Goal: Entertainment & Leisure: Consume media (video, audio)

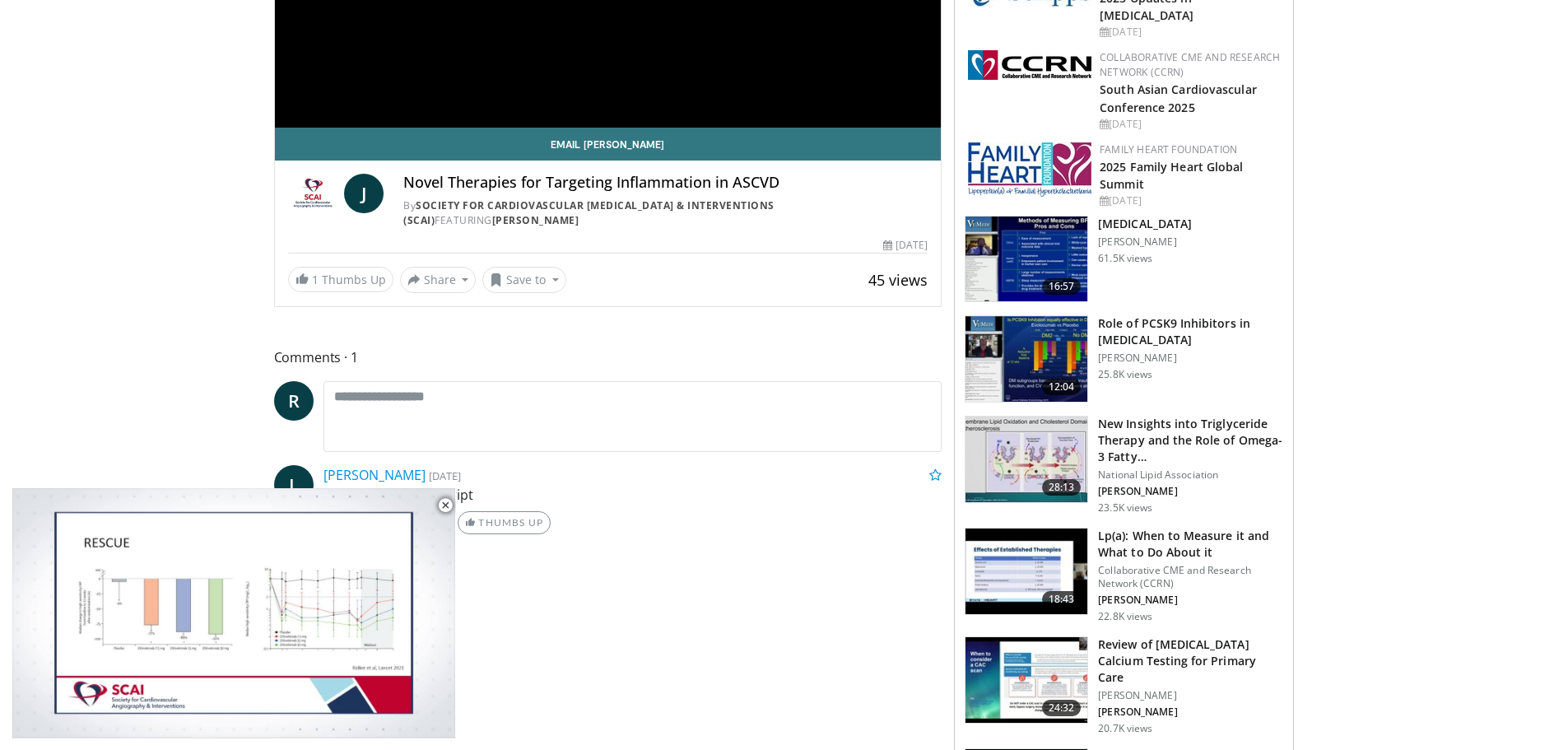
scroll to position [411, 0]
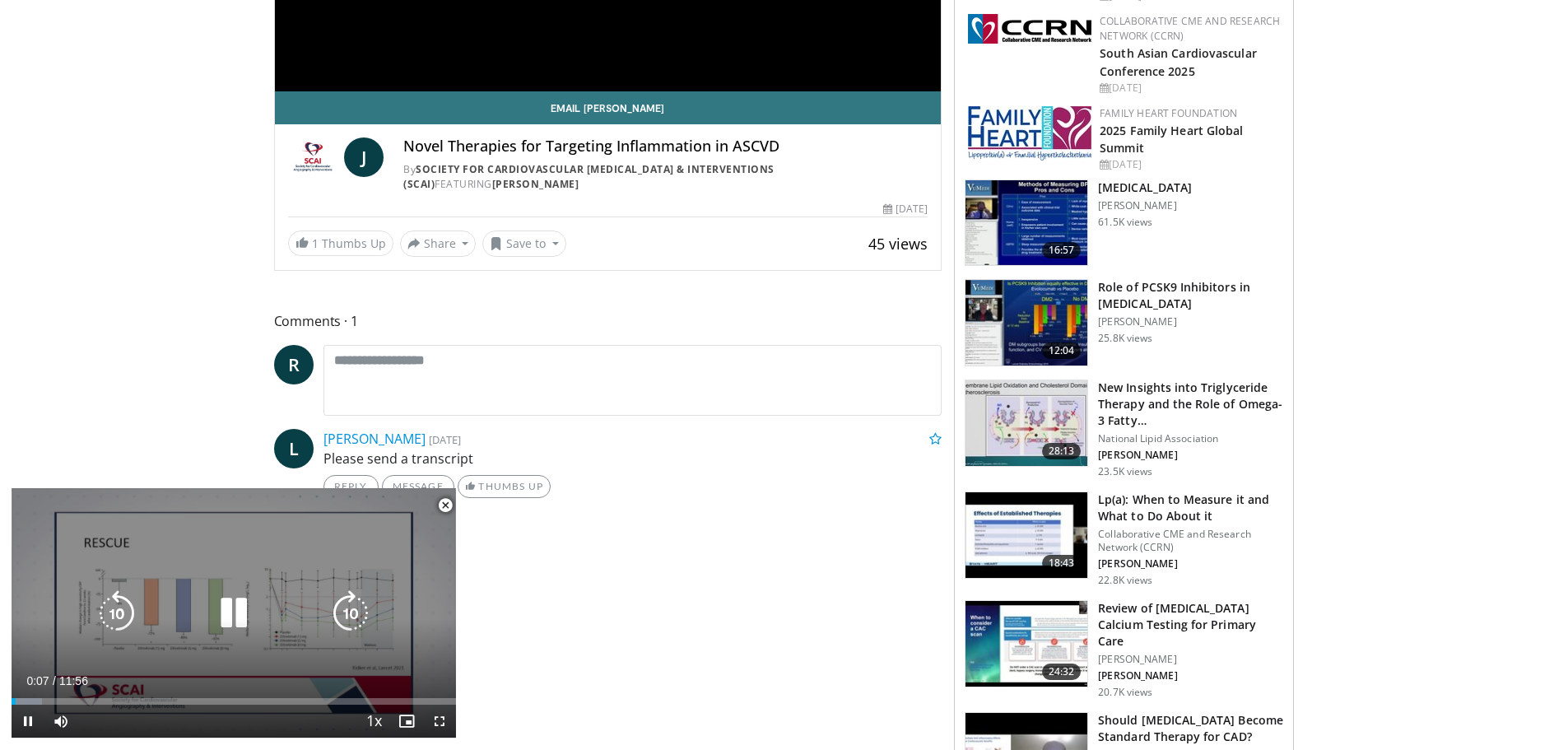
drag, startPoint x: 224, startPoint y: 497, endPoint x: 313, endPoint y: 553, distance: 105.2
click at [331, 568] on div "10 seconds Tap to unmute" at bounding box center [234, 613] width 445 height 249
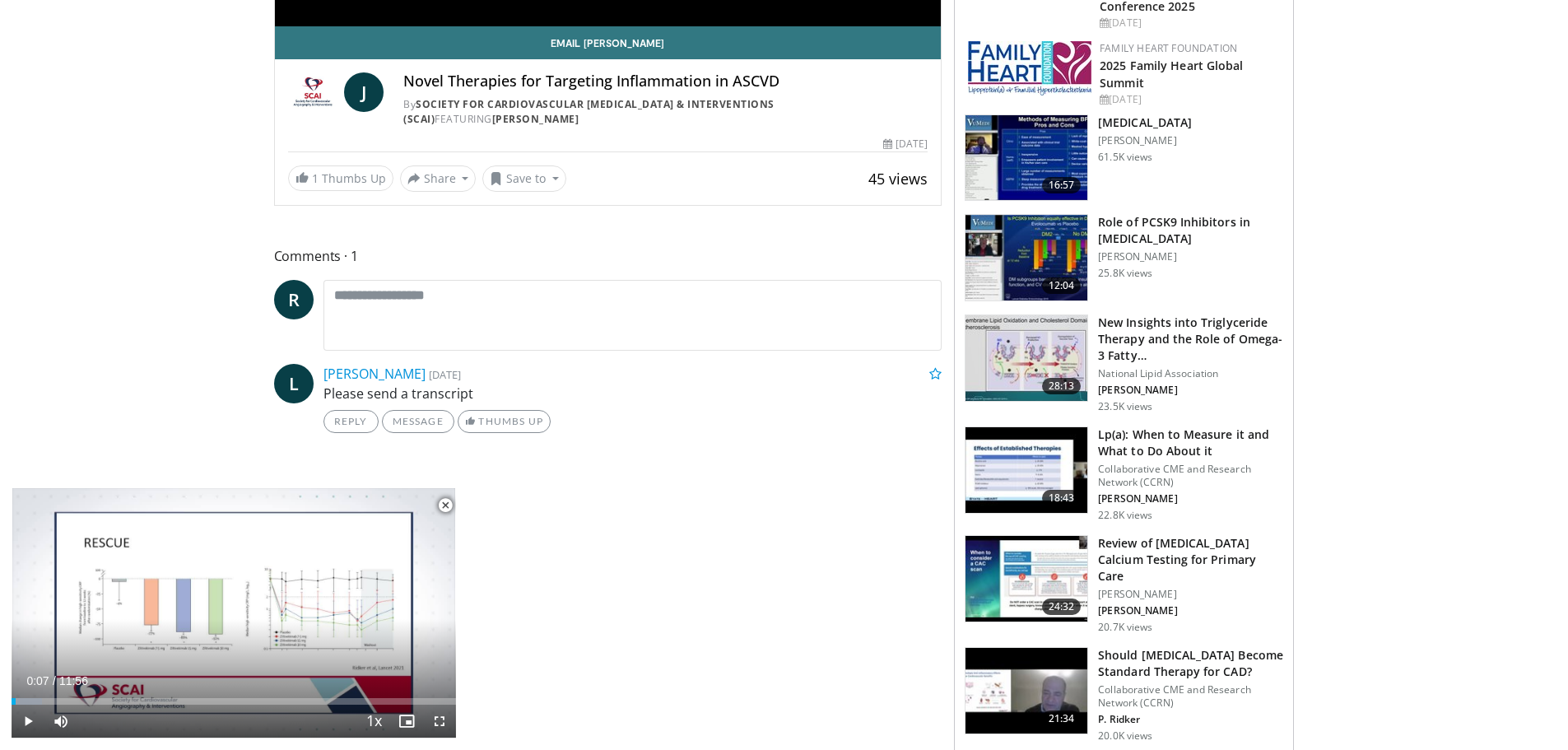
scroll to position [576, 0]
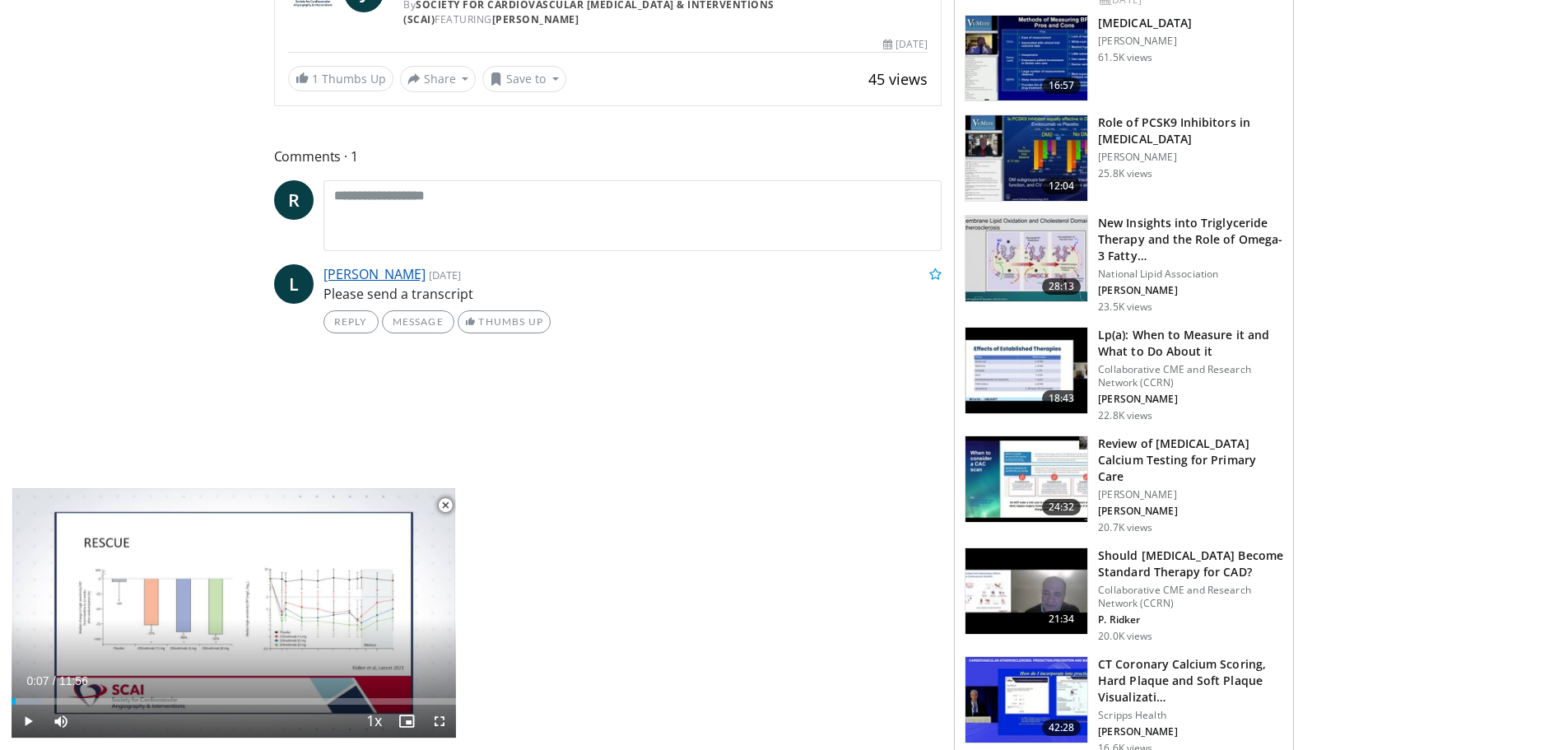
click at [332, 269] on link "[PERSON_NAME]" at bounding box center [374, 274] width 102 height 18
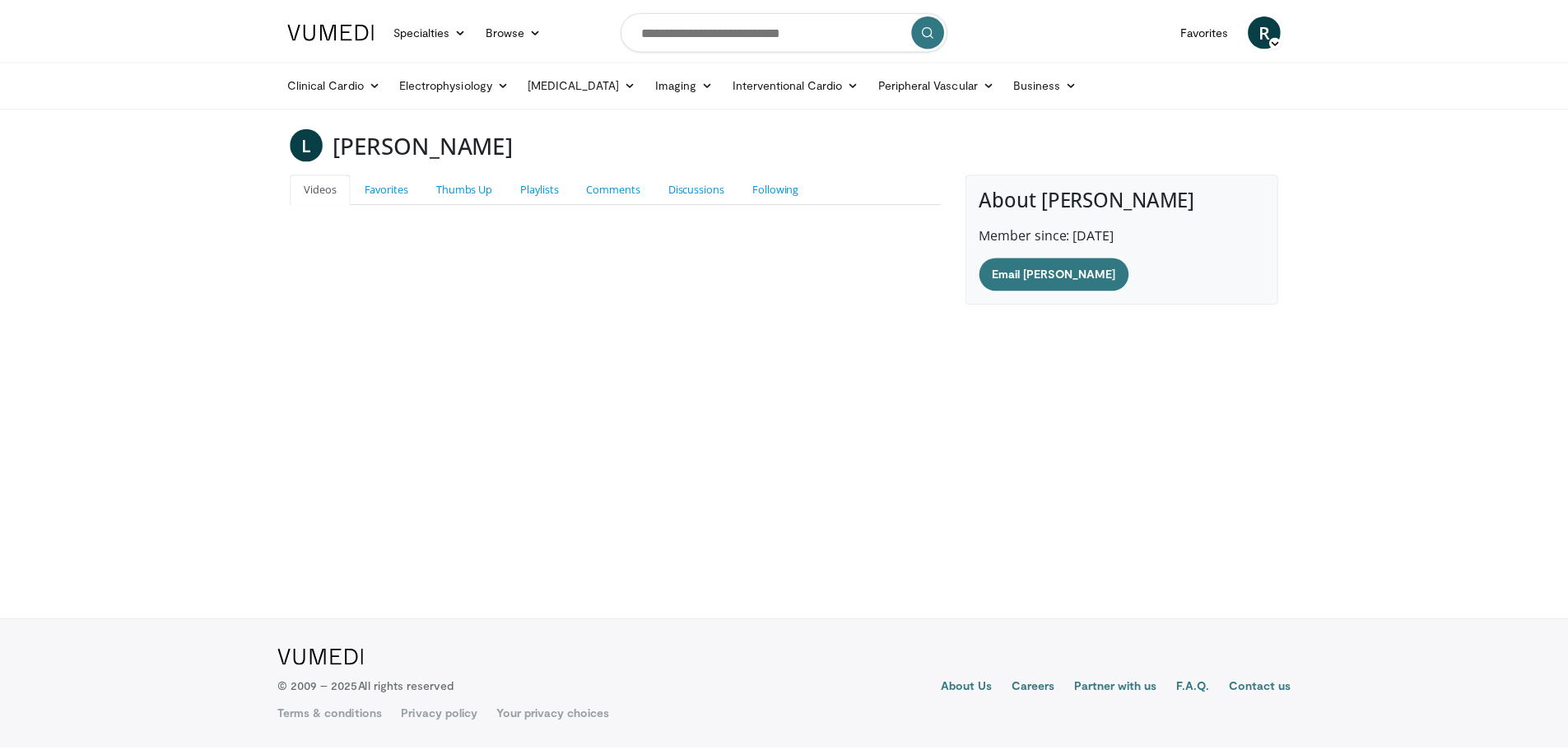
scroll to position [449, 0]
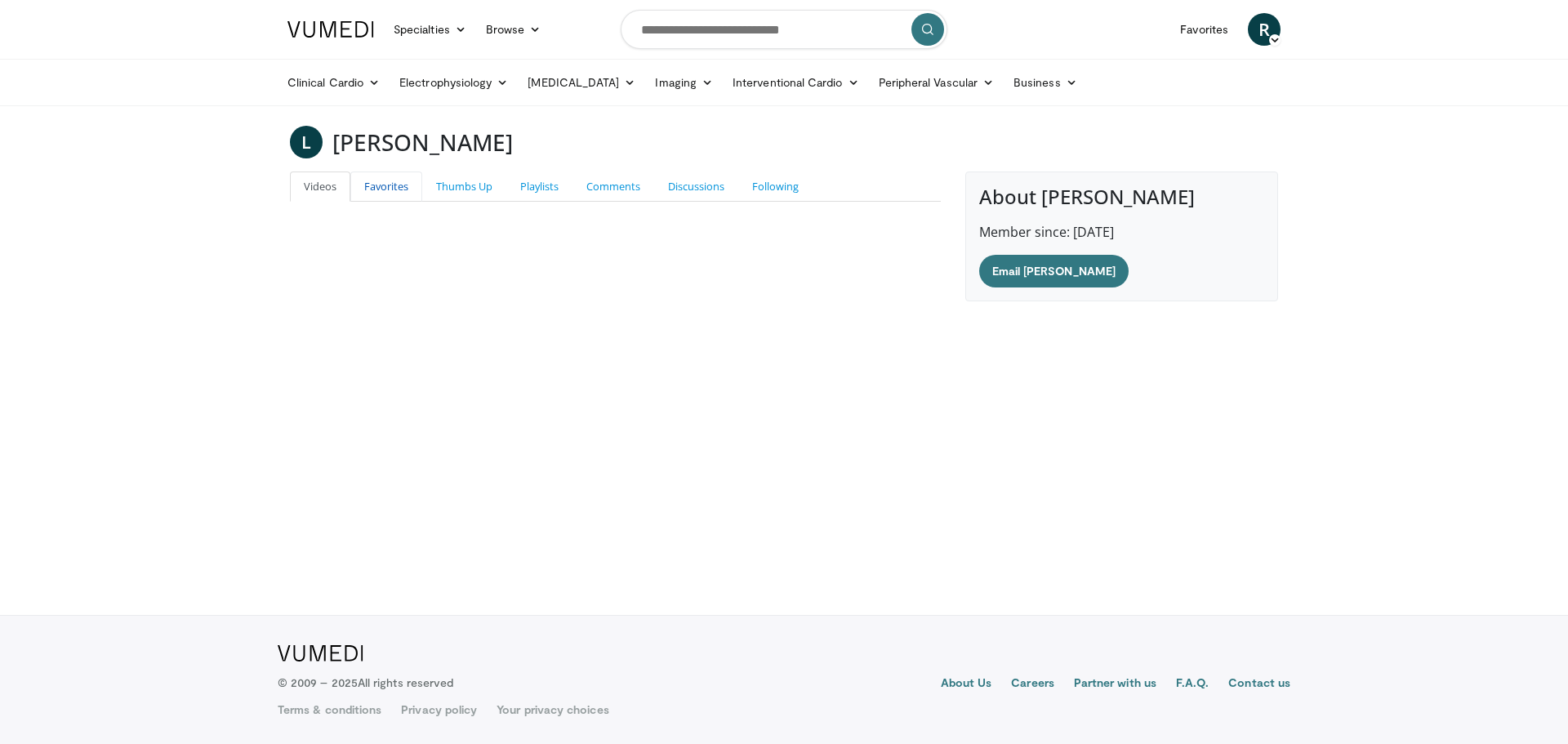
click at [386, 191] on link "Favorites" at bounding box center [385, 186] width 72 height 30
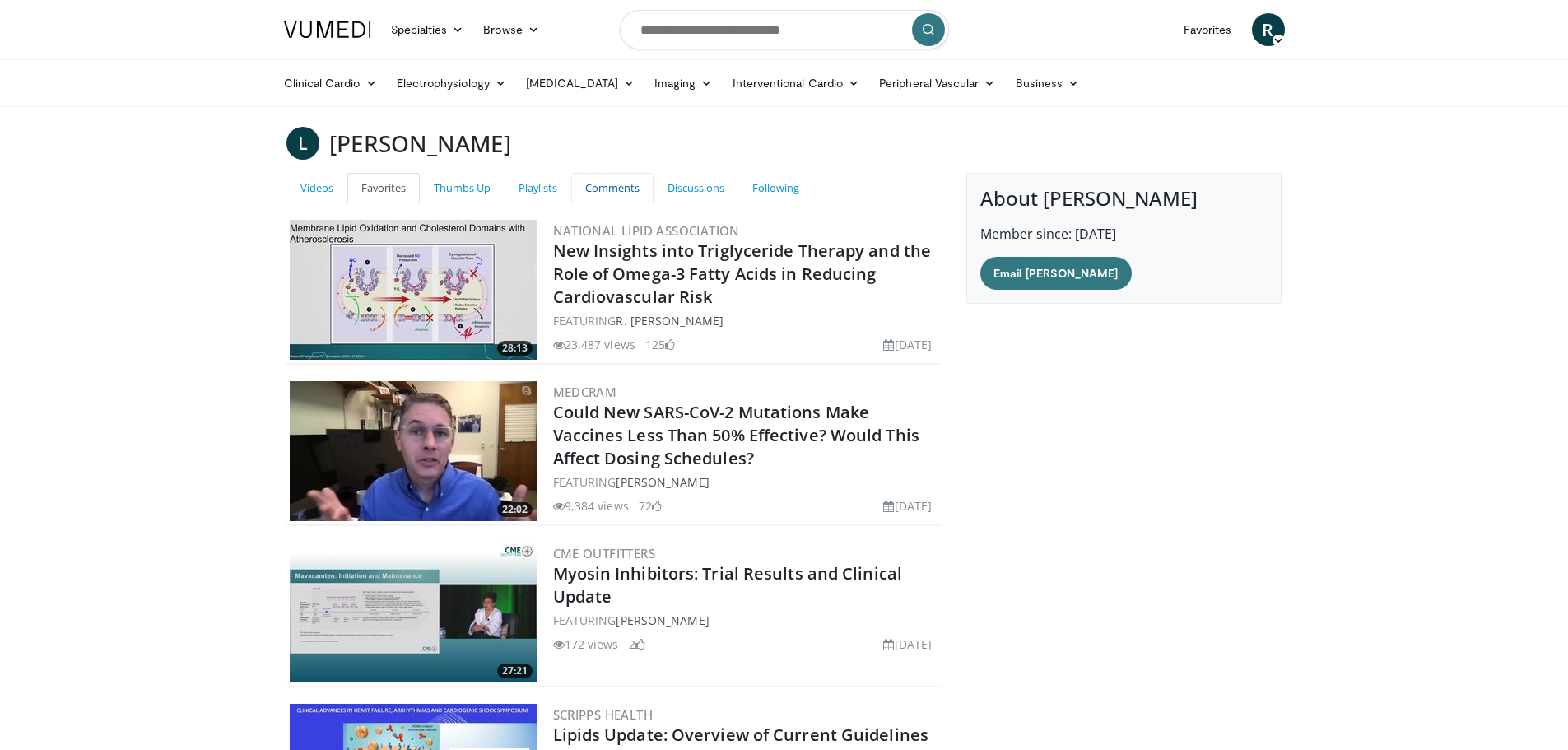
click at [618, 191] on link "Comments" at bounding box center [612, 188] width 82 height 31
